Goal: Transaction & Acquisition: Download file/media

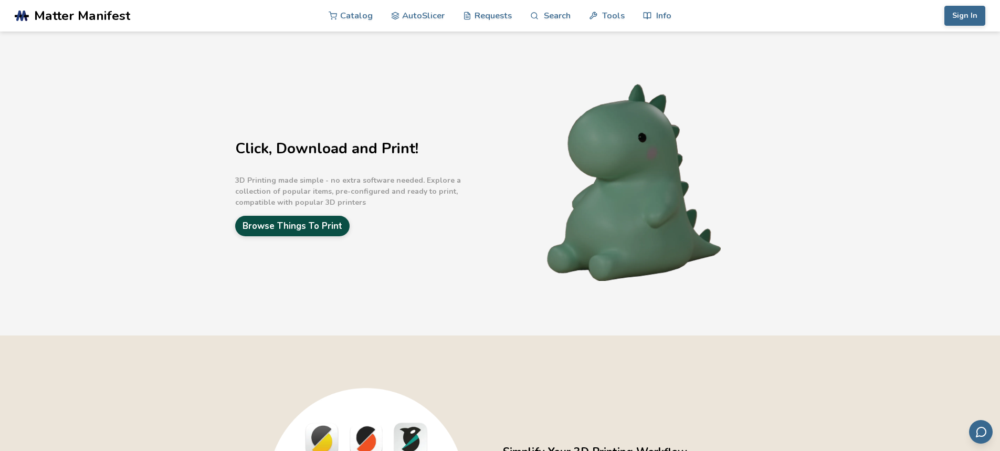
click at [290, 226] on link "Browse Things To Print" at bounding box center [292, 226] width 114 height 20
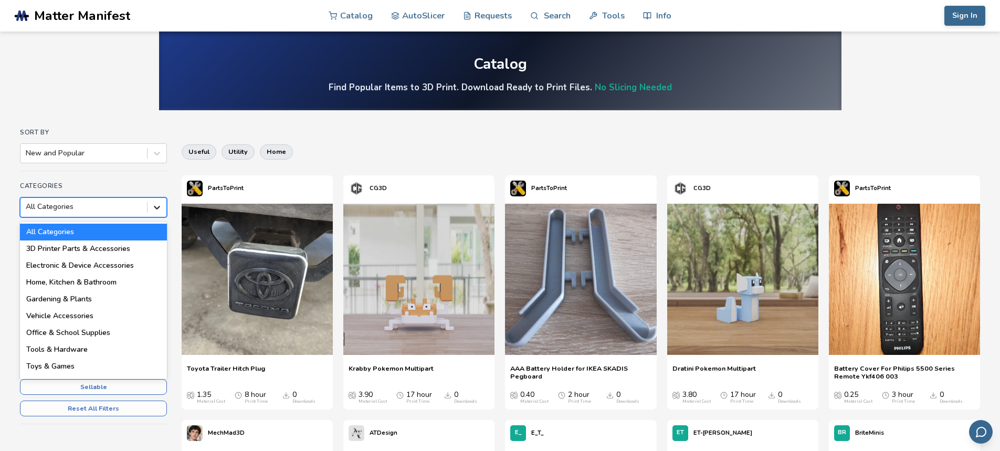
click at [160, 207] on icon at bounding box center [157, 207] width 10 height 10
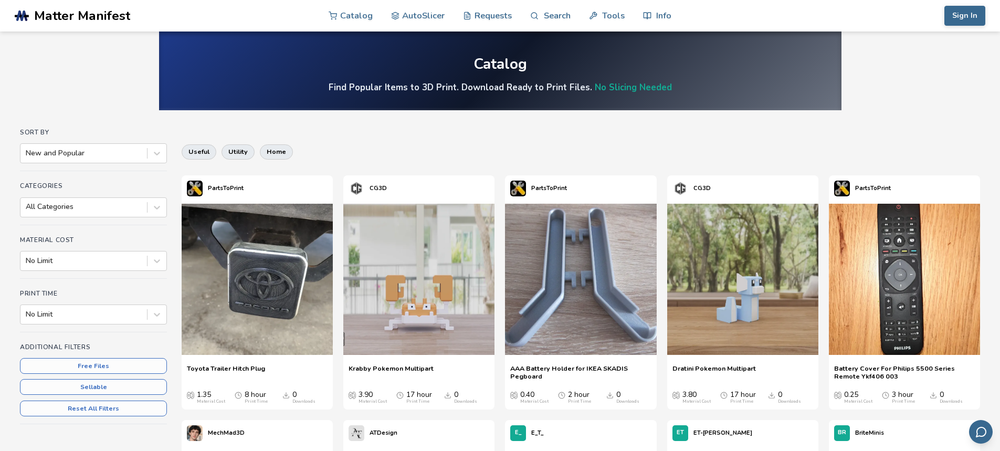
click at [160, 153] on icon at bounding box center [157, 154] width 6 height 4
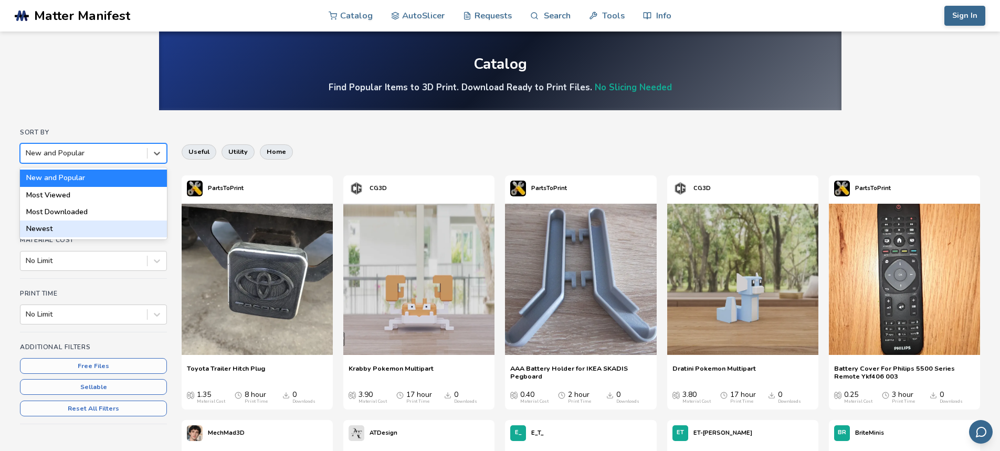
click at [46, 231] on div "Newest" at bounding box center [93, 228] width 147 height 17
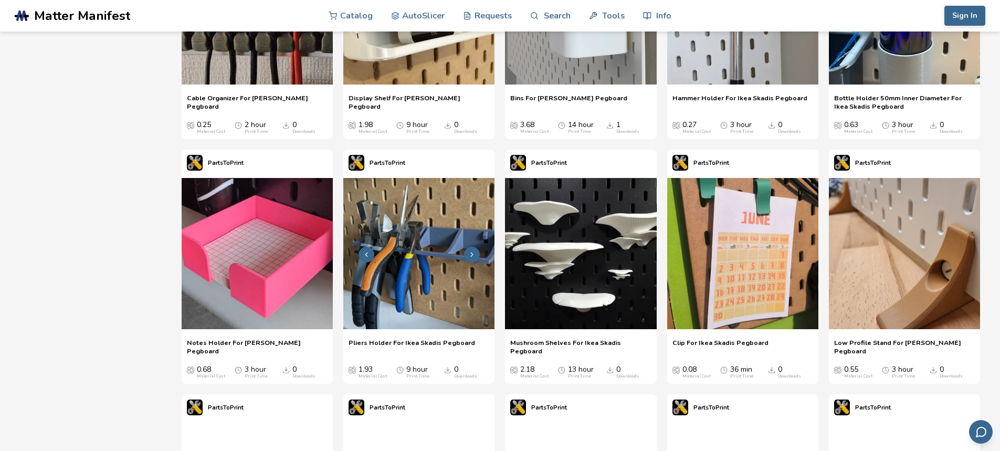
scroll to position [6139, 0]
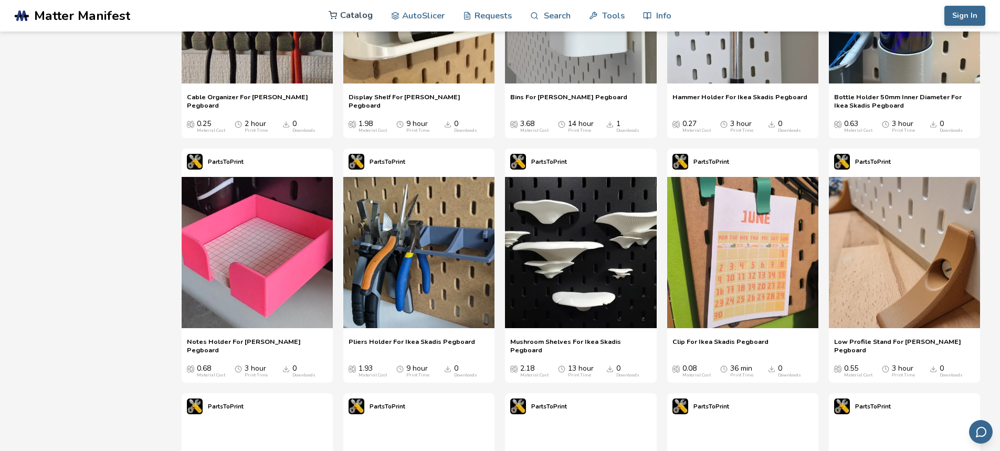
click at [346, 13] on link "Catalog" at bounding box center [350, 14] width 44 height 31
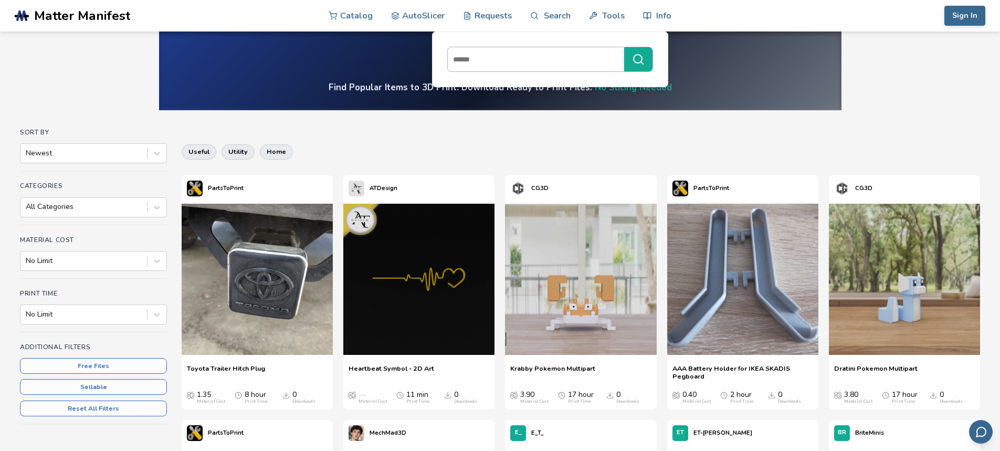
click at [497, 59] on input at bounding box center [533, 59] width 171 height 19
click at [554, 13] on link "Search" at bounding box center [550, 14] width 40 height 31
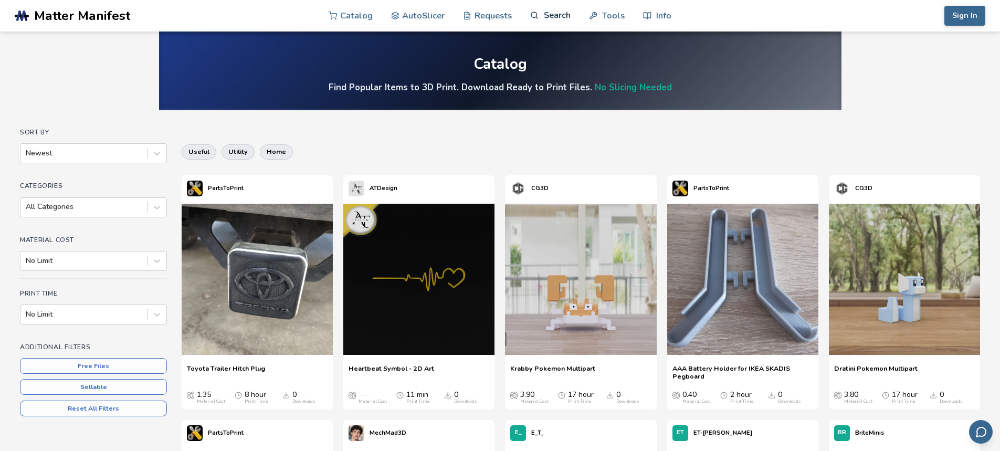
click at [556, 13] on link "Search" at bounding box center [550, 14] width 40 height 31
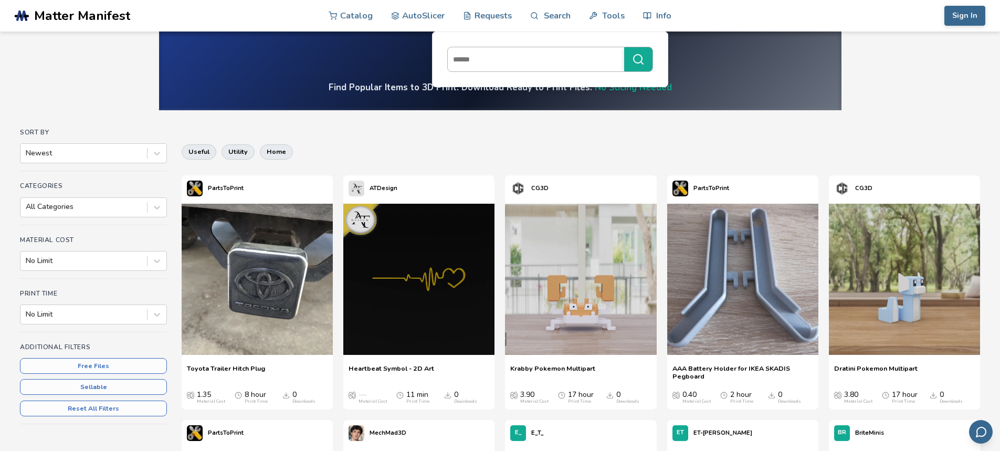
click at [493, 52] on input at bounding box center [533, 59] width 171 height 19
click at [479, 55] on input at bounding box center [533, 59] width 171 height 19
type input "****"
click at [535, 65] on input at bounding box center [533, 59] width 171 height 19
click at [474, 58] on input at bounding box center [533, 59] width 171 height 19
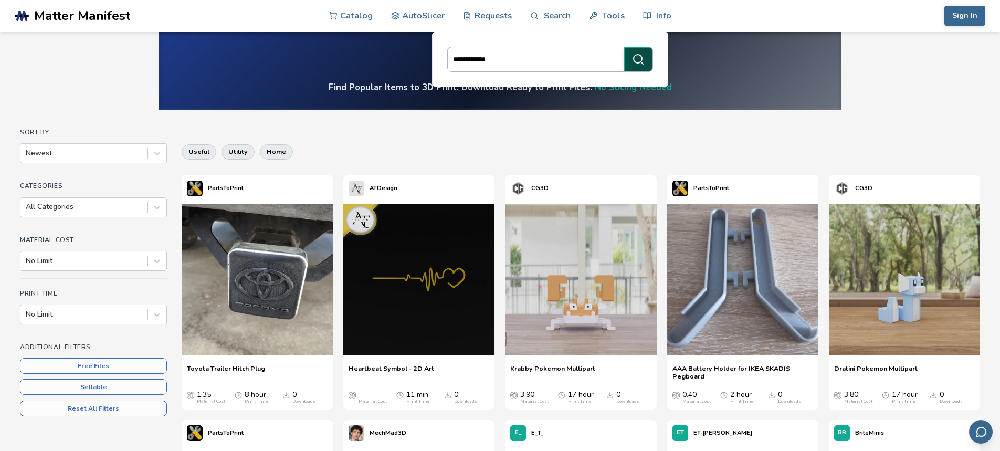
type input "**********"
click at [638, 62] on icon "submit" at bounding box center [638, 59] width 13 height 13
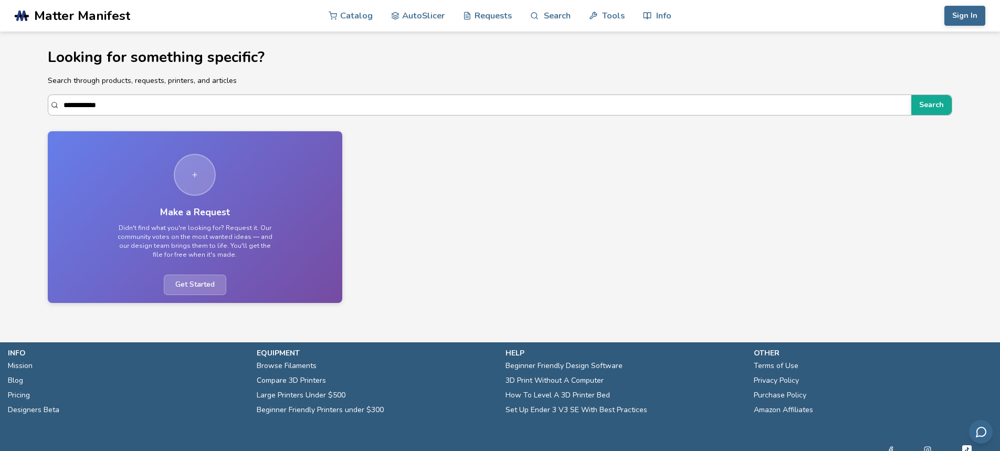
click at [113, 107] on input "**********" at bounding box center [484, 104] width 843 height 19
type input "*"
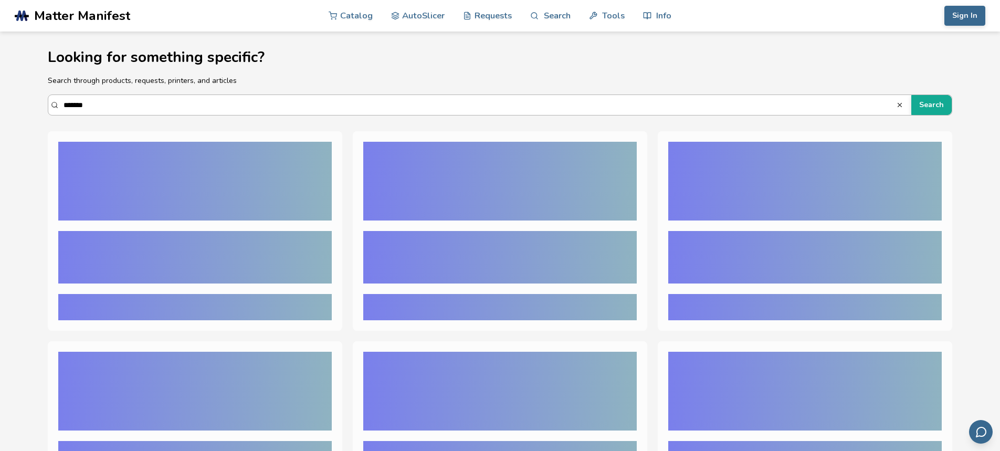
type input "*******"
click at [911, 95] on button "Search" at bounding box center [931, 105] width 40 height 20
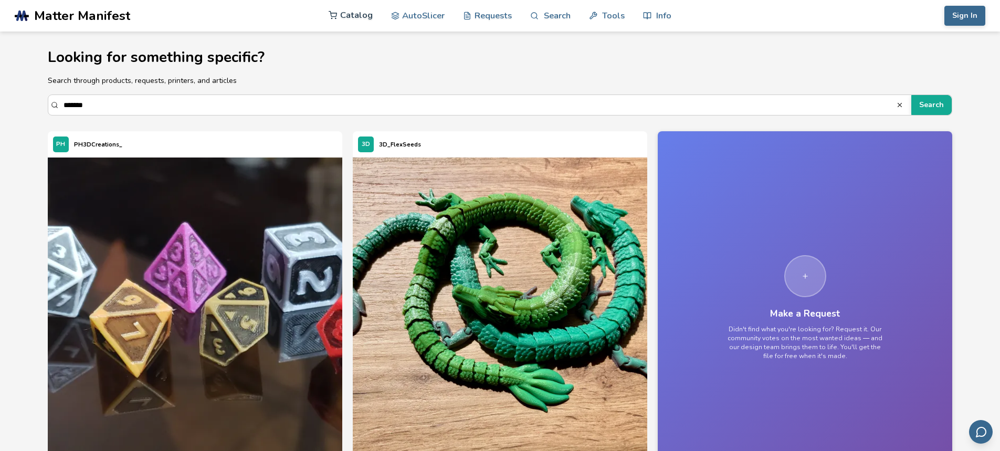
click at [364, 14] on link "Catalog" at bounding box center [350, 14] width 44 height 31
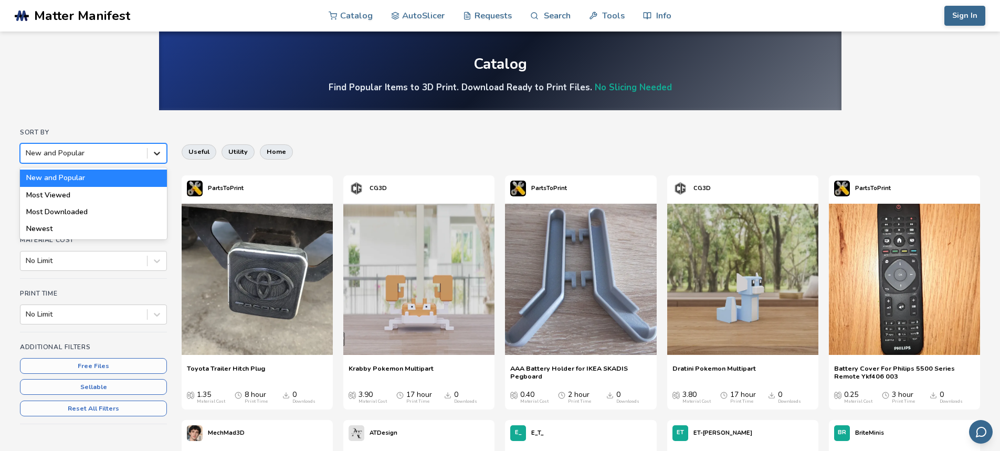
click at [158, 154] on icon at bounding box center [157, 154] width 6 height 4
click at [61, 194] on div "Most Viewed" at bounding box center [93, 195] width 147 height 17
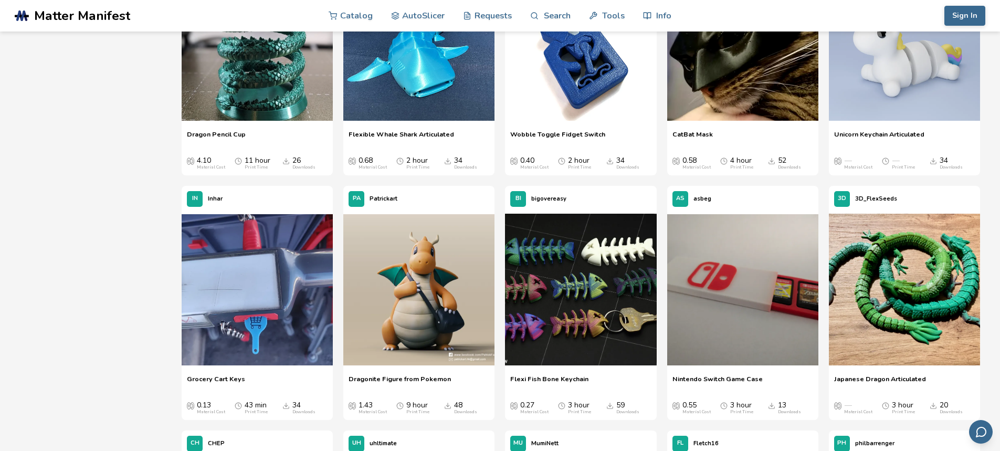
scroll to position [2938, 0]
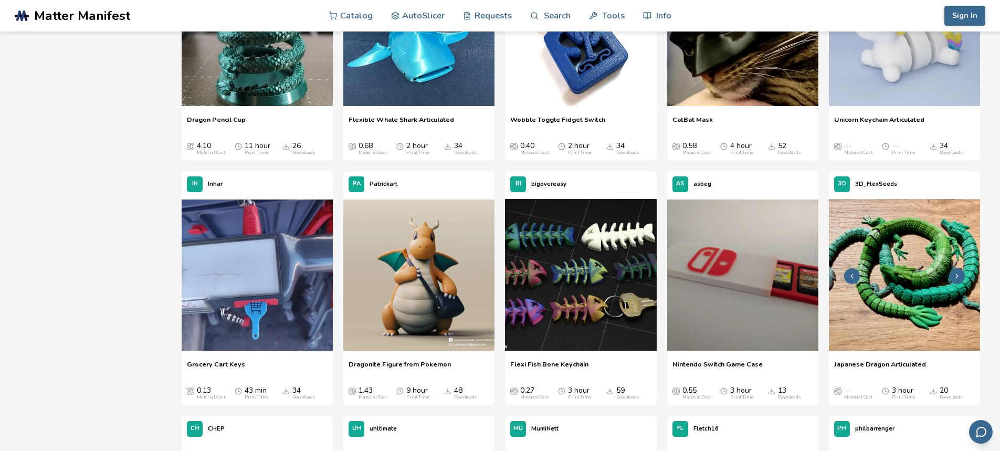
click at [959, 274] on icon at bounding box center [956, 275] width 7 height 7
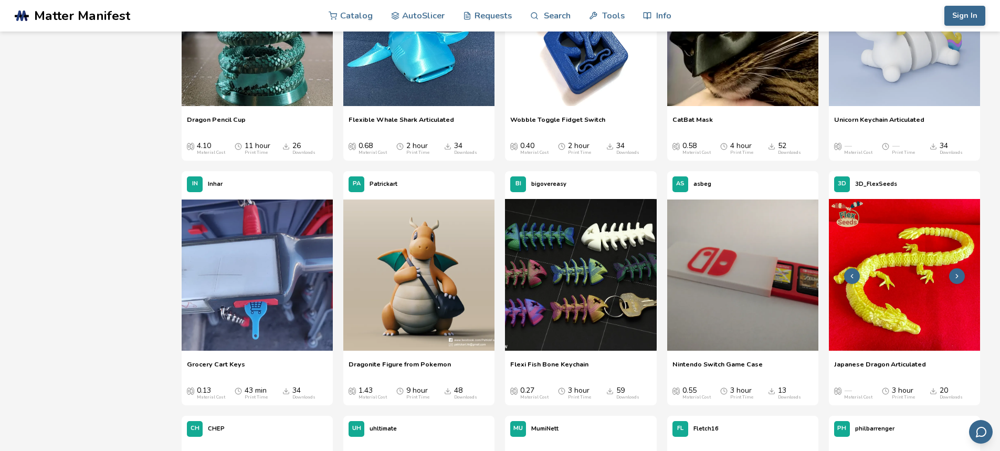
click at [959, 274] on icon at bounding box center [956, 275] width 7 height 7
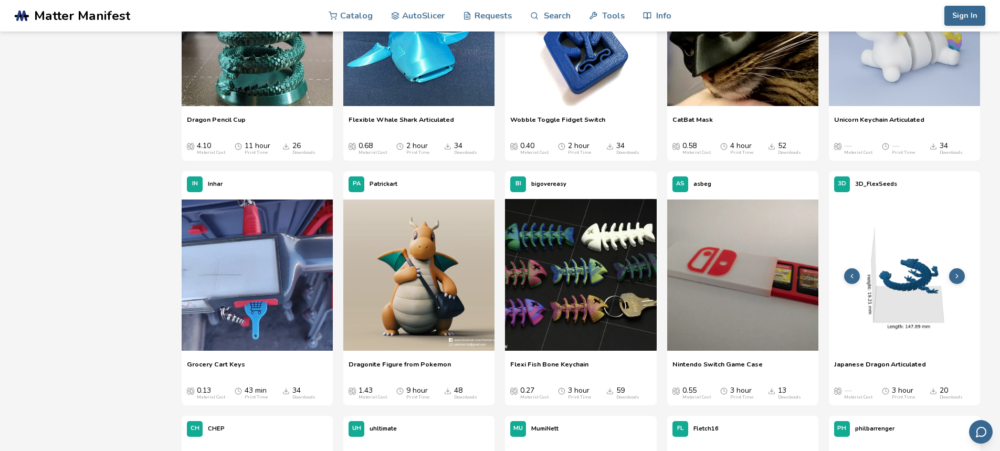
click at [959, 274] on icon at bounding box center [956, 275] width 7 height 7
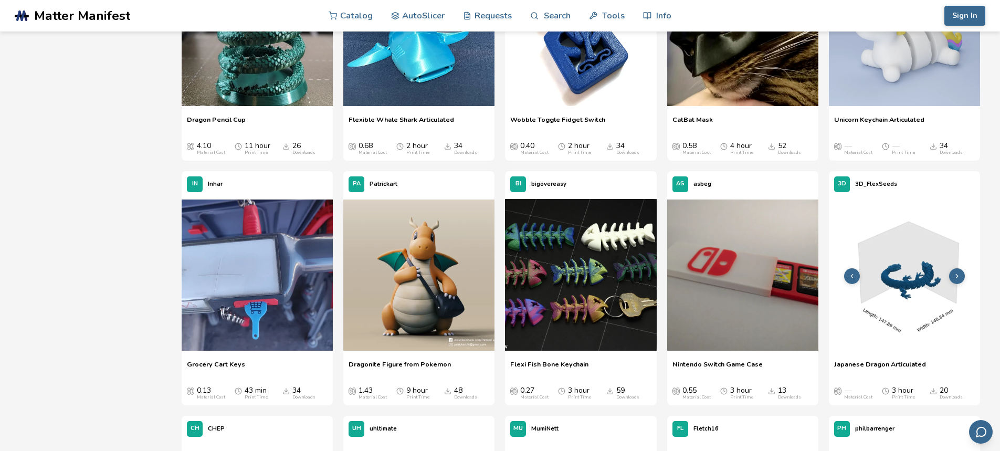
click at [959, 274] on icon at bounding box center [956, 275] width 7 height 7
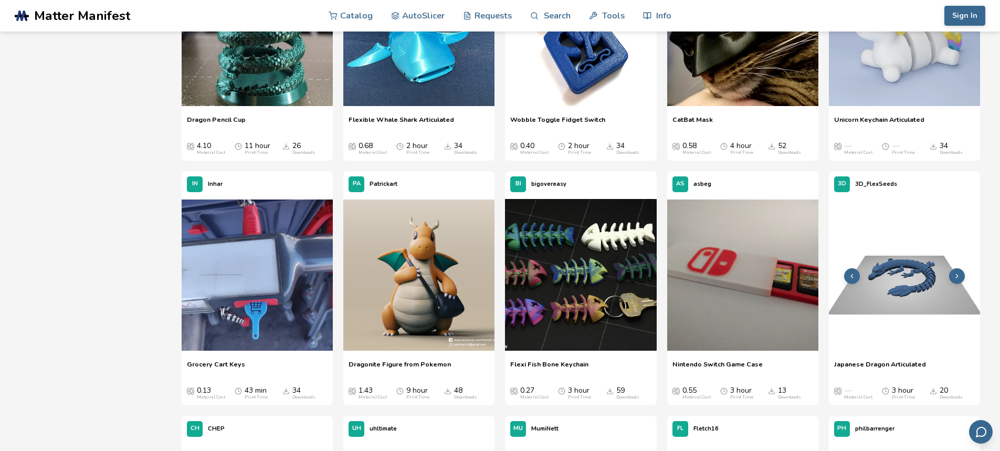
click at [959, 274] on icon at bounding box center [956, 275] width 7 height 7
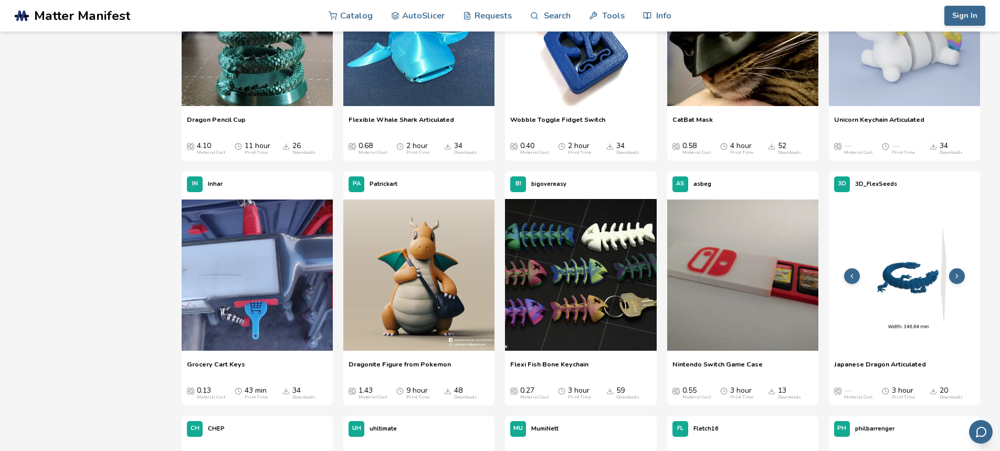
click at [959, 274] on icon at bounding box center [956, 275] width 7 height 7
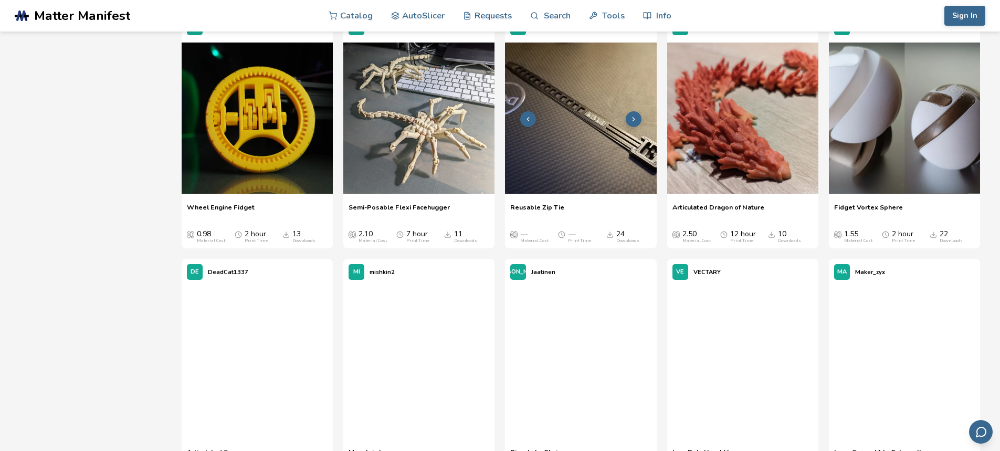
scroll to position [6768, 0]
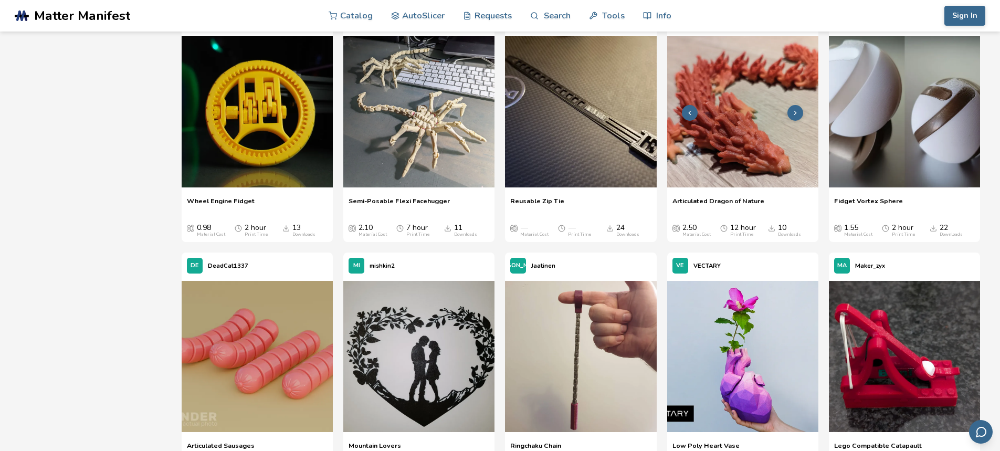
click at [741, 110] on img at bounding box center [742, 111] width 151 height 151
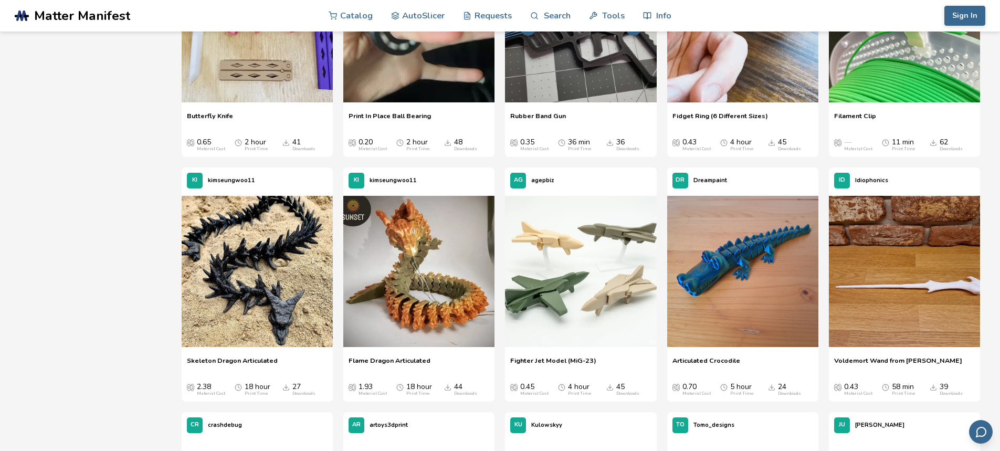
scroll to position [1335, 0]
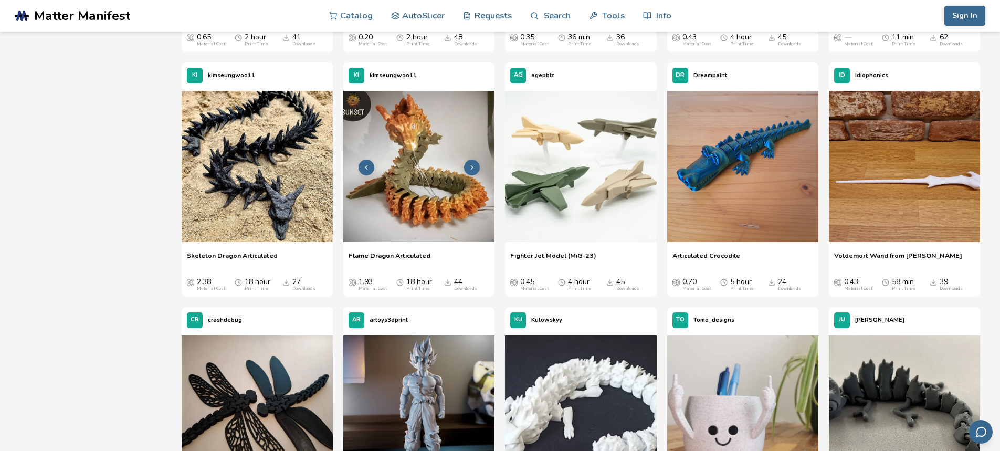
click at [454, 139] on img at bounding box center [418, 166] width 151 height 151
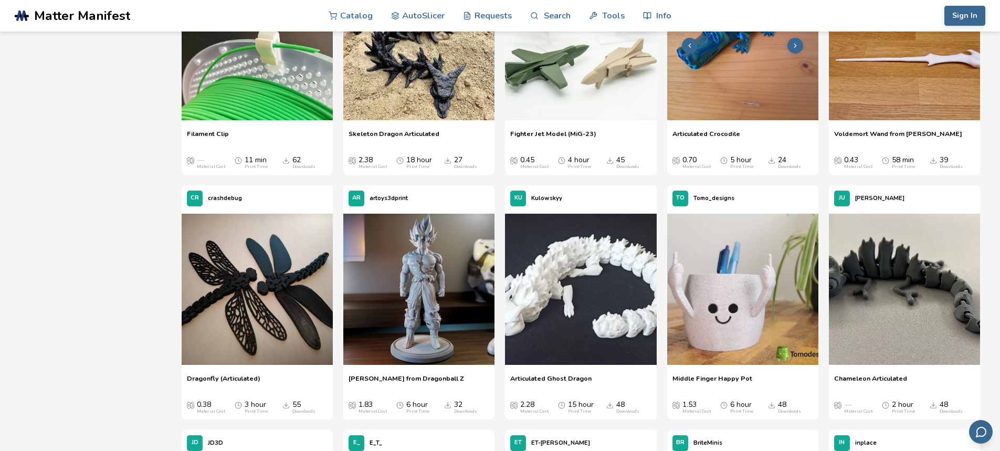
scroll to position [1545, 0]
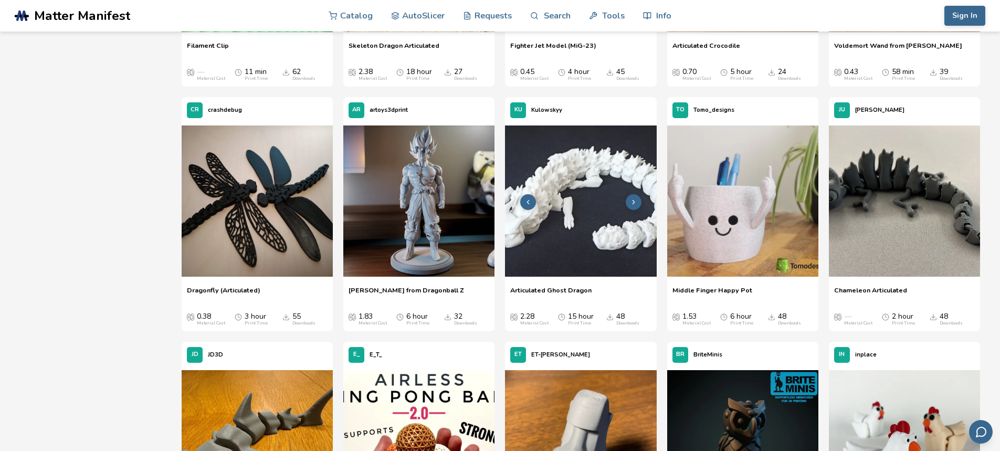
click at [566, 176] on img at bounding box center [580, 200] width 151 height 151
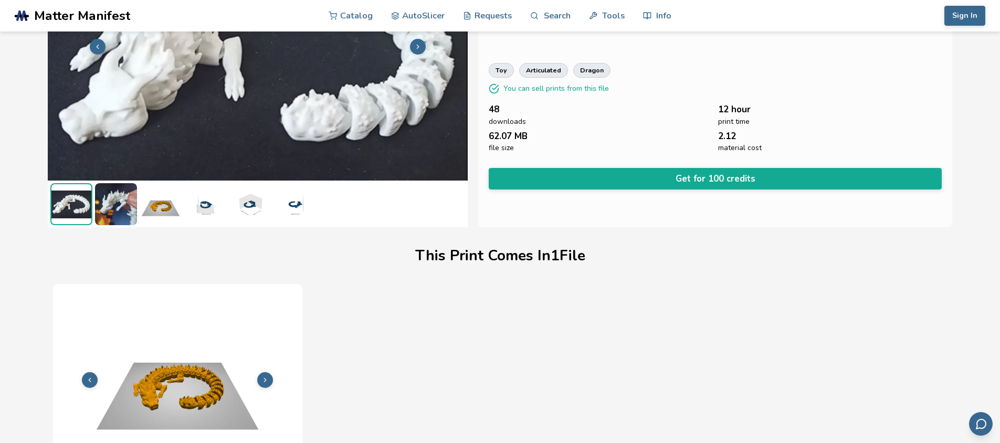
scroll to position [228, 0]
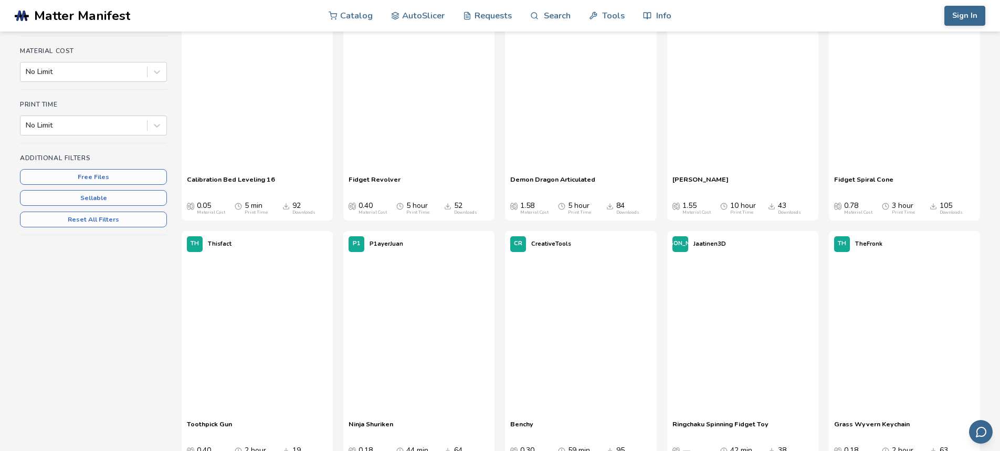
scroll to position [286, 0]
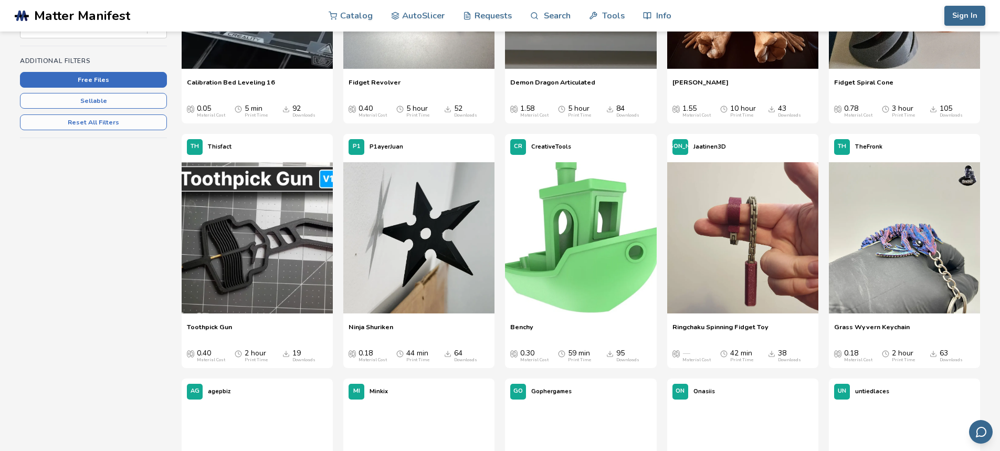
click at [96, 76] on button "Free Files" at bounding box center [93, 80] width 147 height 16
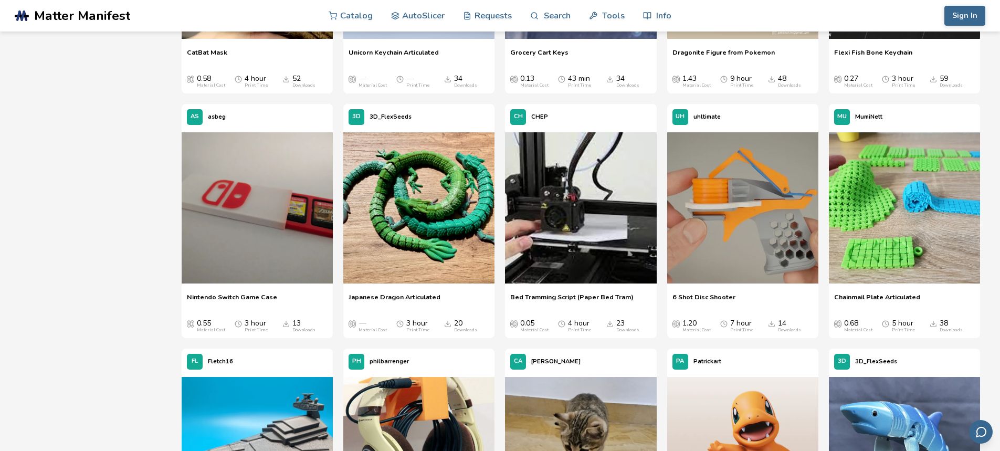
scroll to position [1784, 0]
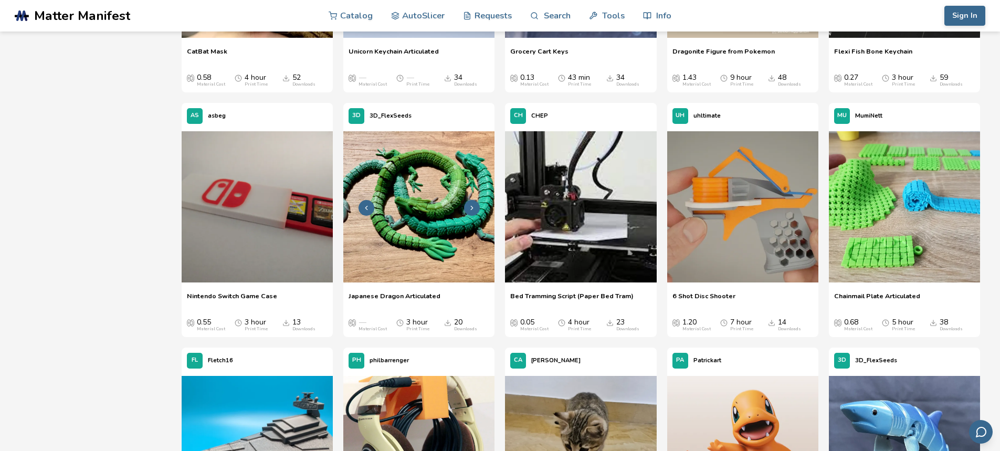
click at [419, 197] on img at bounding box center [418, 206] width 151 height 151
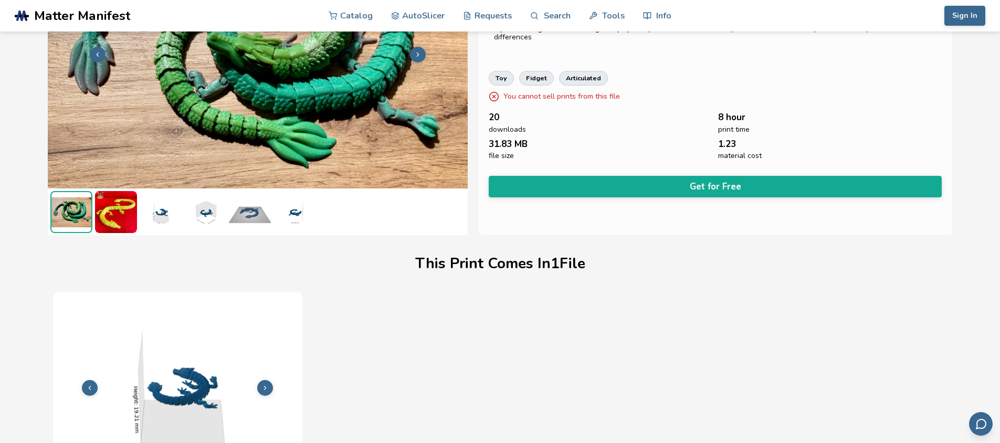
scroll to position [18, 0]
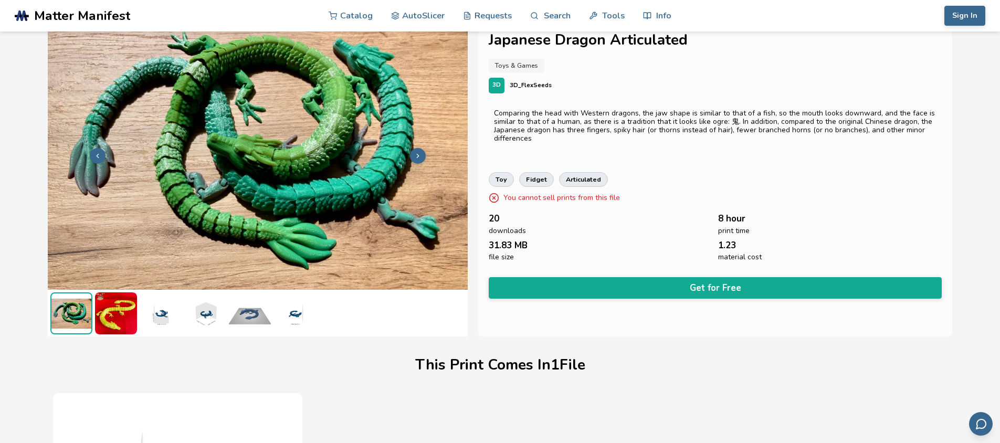
click at [117, 313] on img at bounding box center [116, 313] width 42 height 42
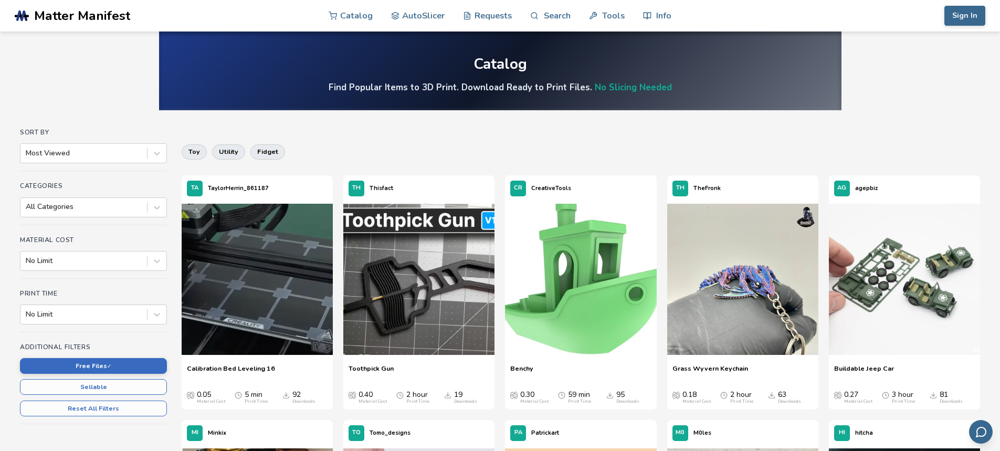
click at [75, 15] on span "Matter Manifest" at bounding box center [82, 15] width 96 height 15
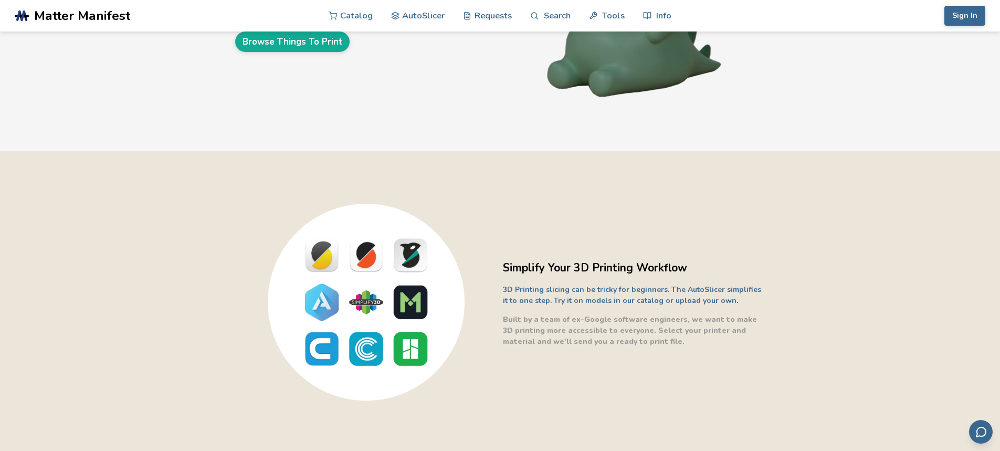
scroll to position [52, 0]
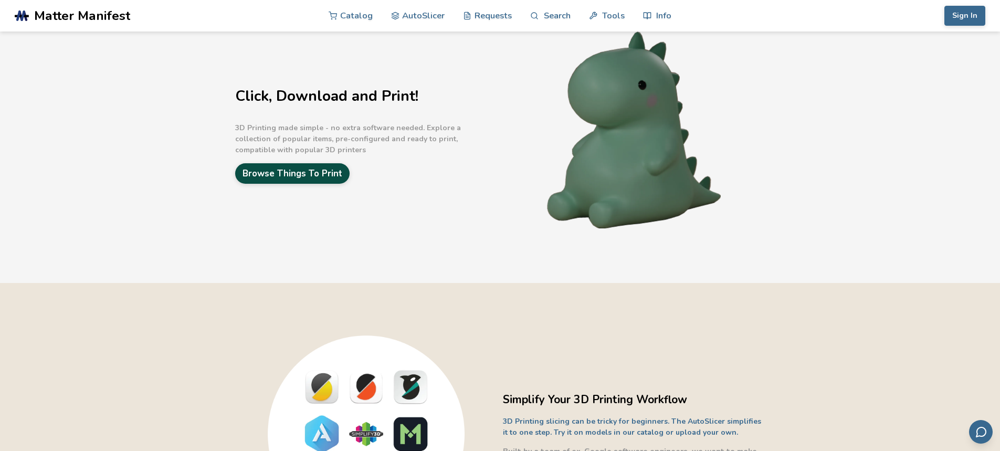
click at [293, 168] on link "Browse Things To Print" at bounding box center [292, 173] width 114 height 20
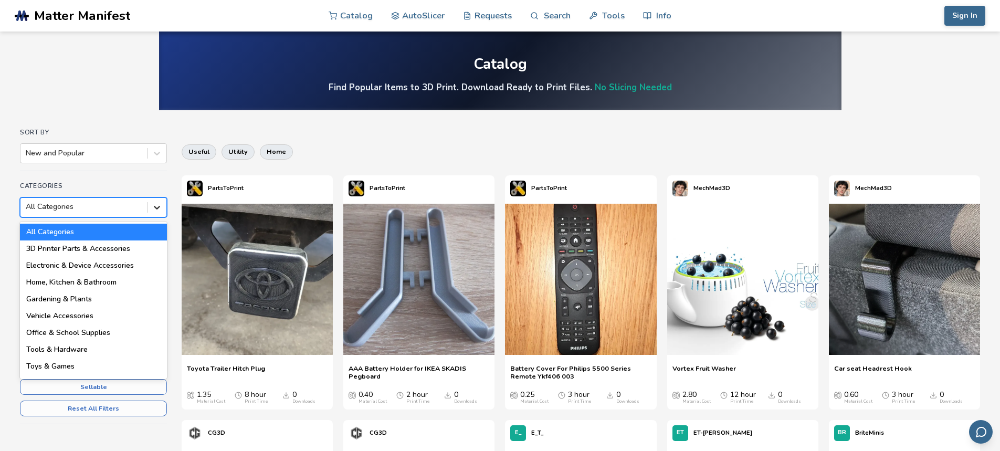
click at [156, 206] on icon at bounding box center [157, 207] width 10 height 10
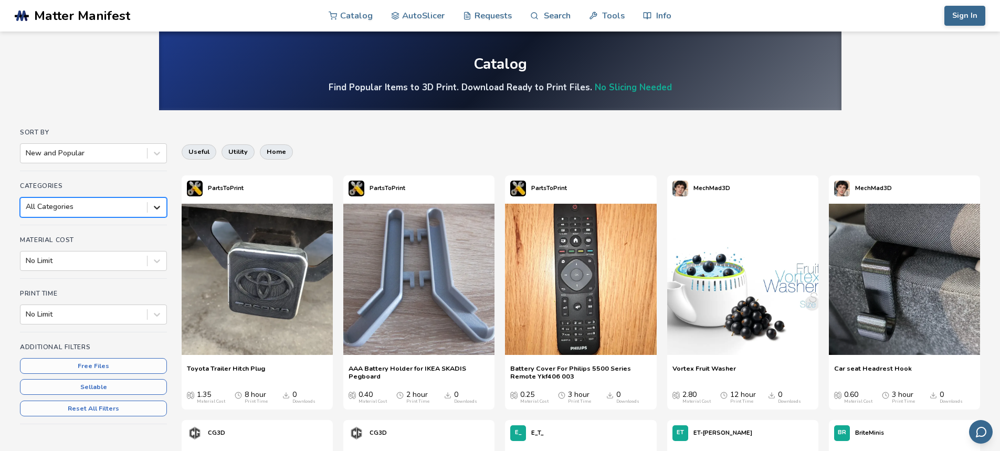
click at [157, 211] on icon at bounding box center [157, 207] width 10 height 10
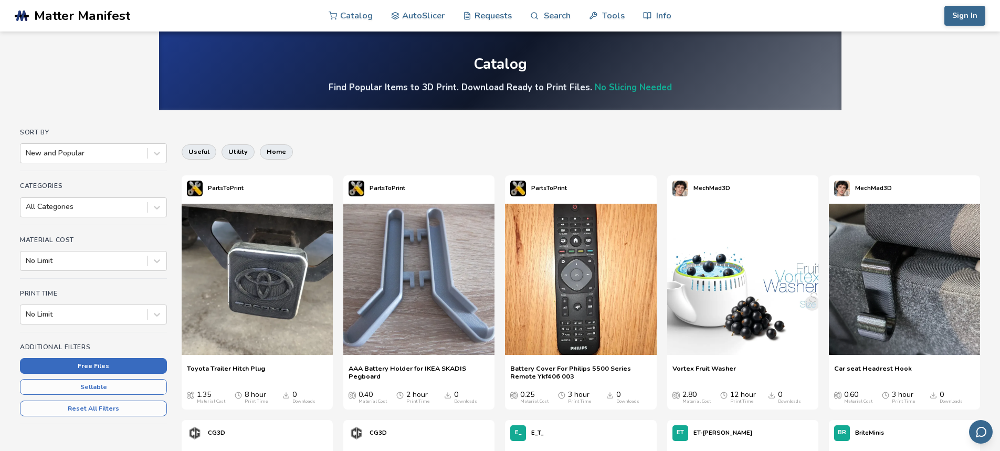
click at [100, 368] on button "Free Files" at bounding box center [93, 366] width 147 height 16
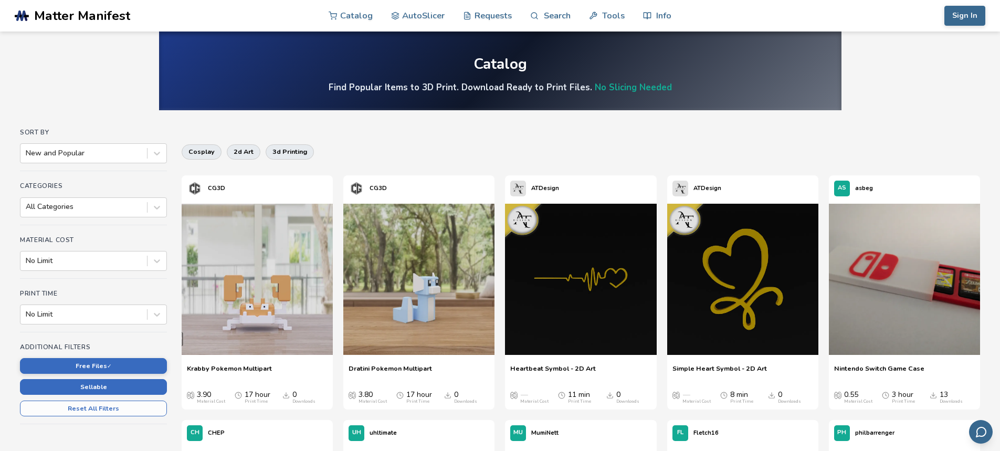
click at [94, 389] on button "Sellable" at bounding box center [93, 387] width 147 height 16
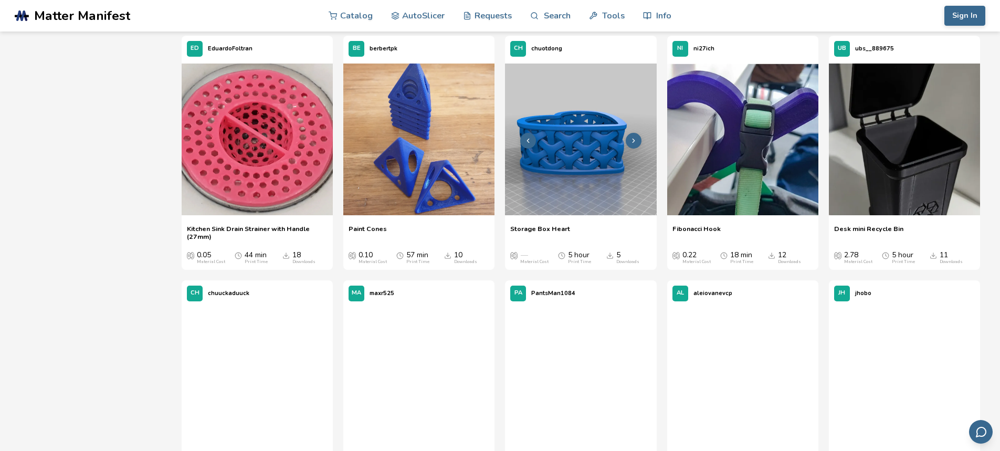
scroll to position [3568, 0]
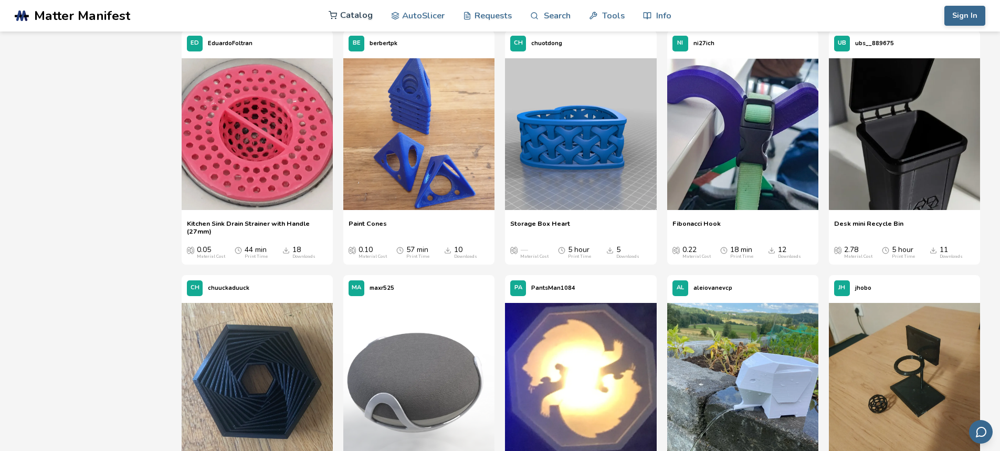
click at [359, 14] on link "Catalog" at bounding box center [350, 14] width 44 height 31
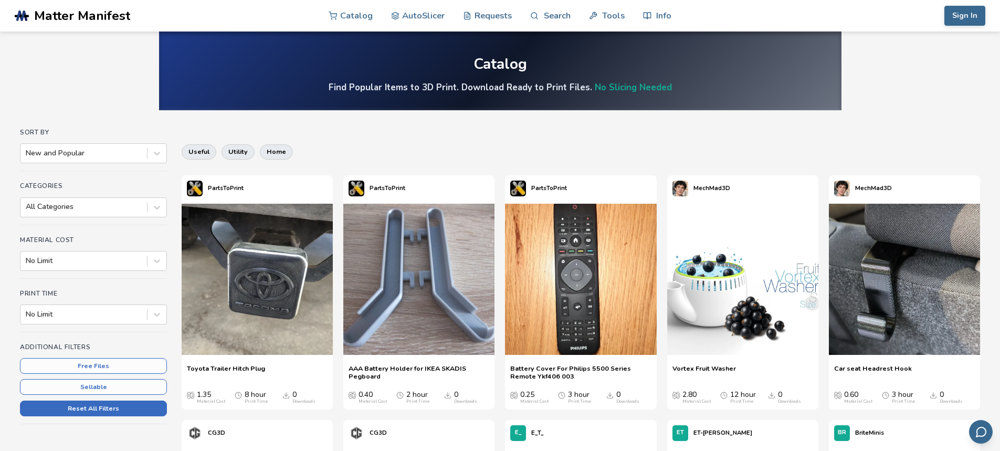
click at [96, 407] on button "Reset All Filters" at bounding box center [93, 408] width 147 height 16
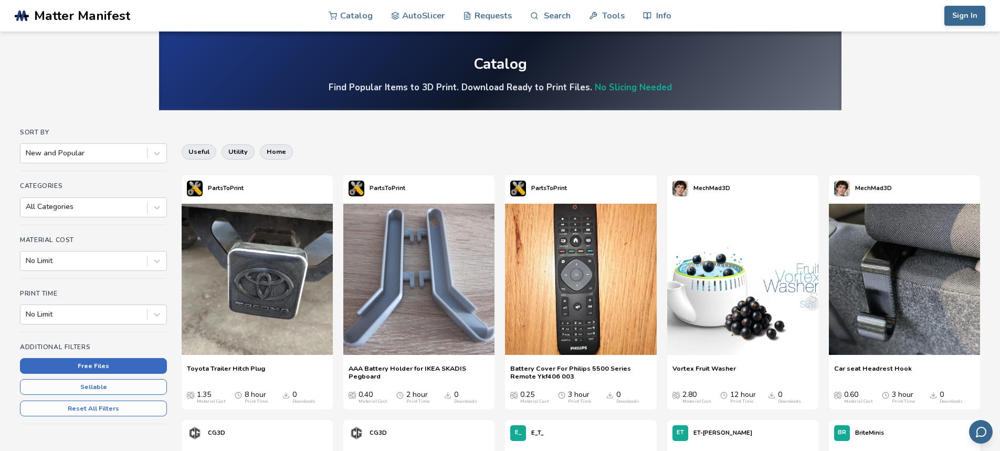
click at [97, 364] on button "Free Files" at bounding box center [93, 366] width 147 height 16
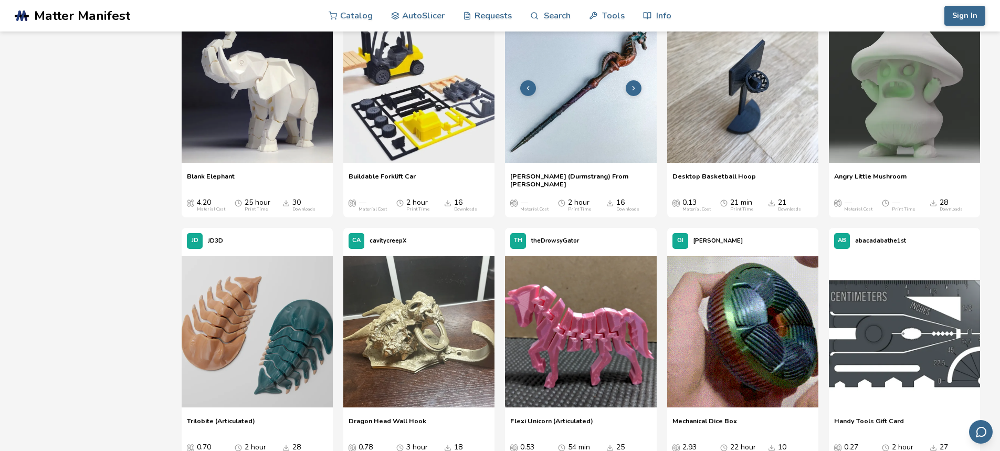
scroll to position [1941, 0]
